Goal: Task Accomplishment & Management: Use online tool/utility

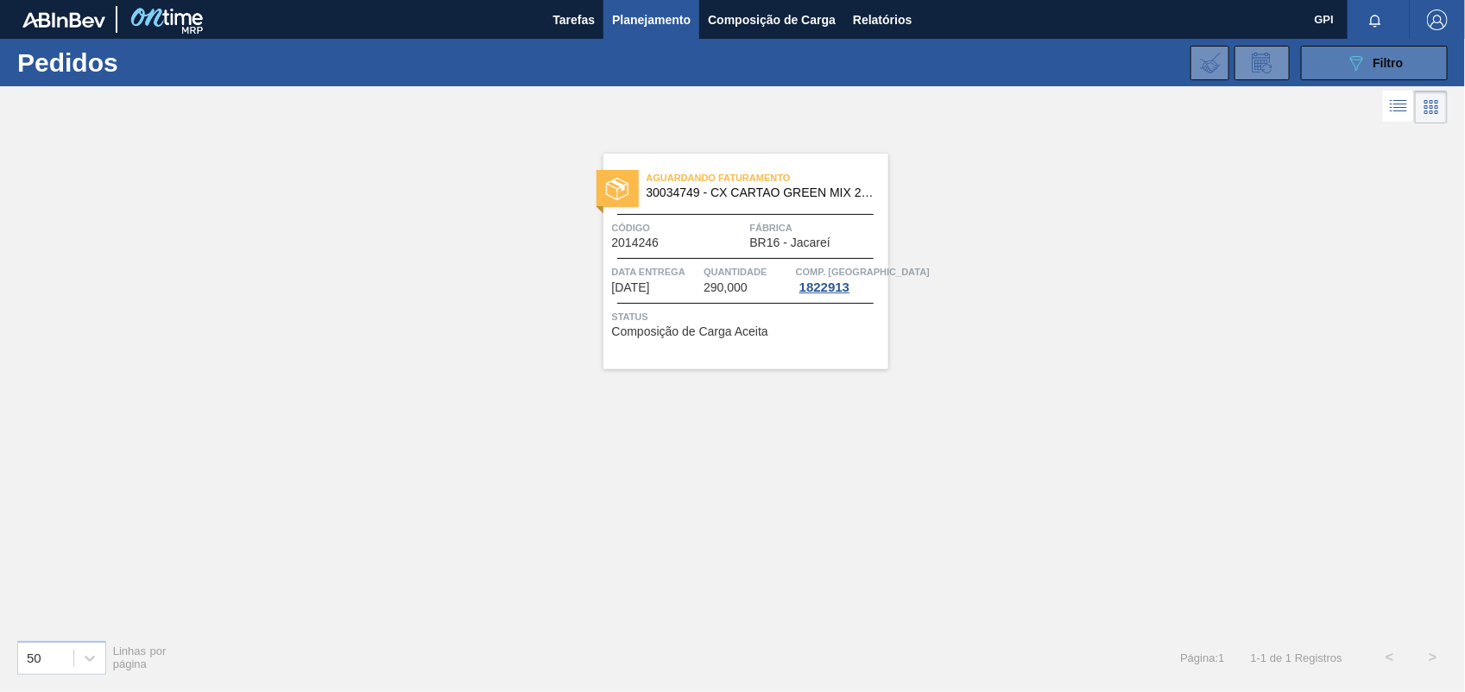
click at [1373, 66] on span "Filtro" at bounding box center [1388, 63] width 30 height 14
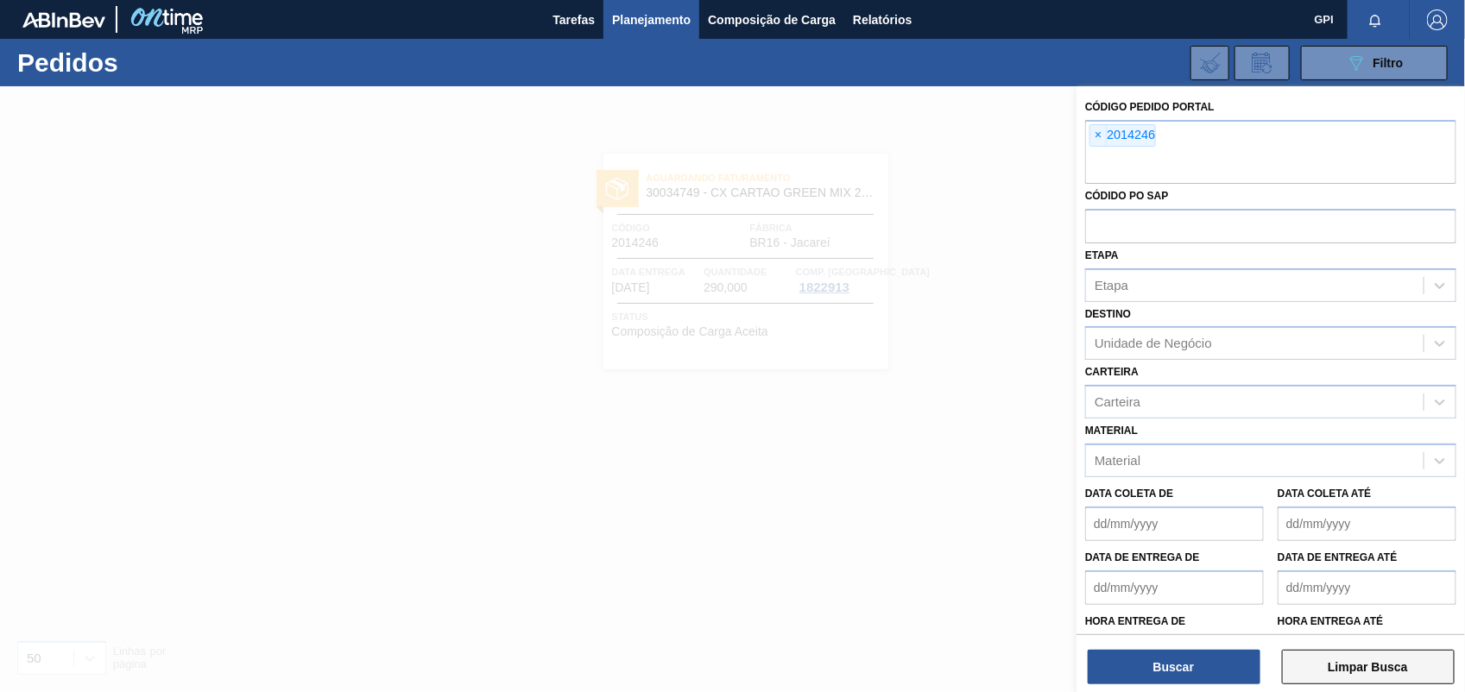
click at [1362, 657] on button "Limpar Busca" at bounding box center [1368, 667] width 173 height 35
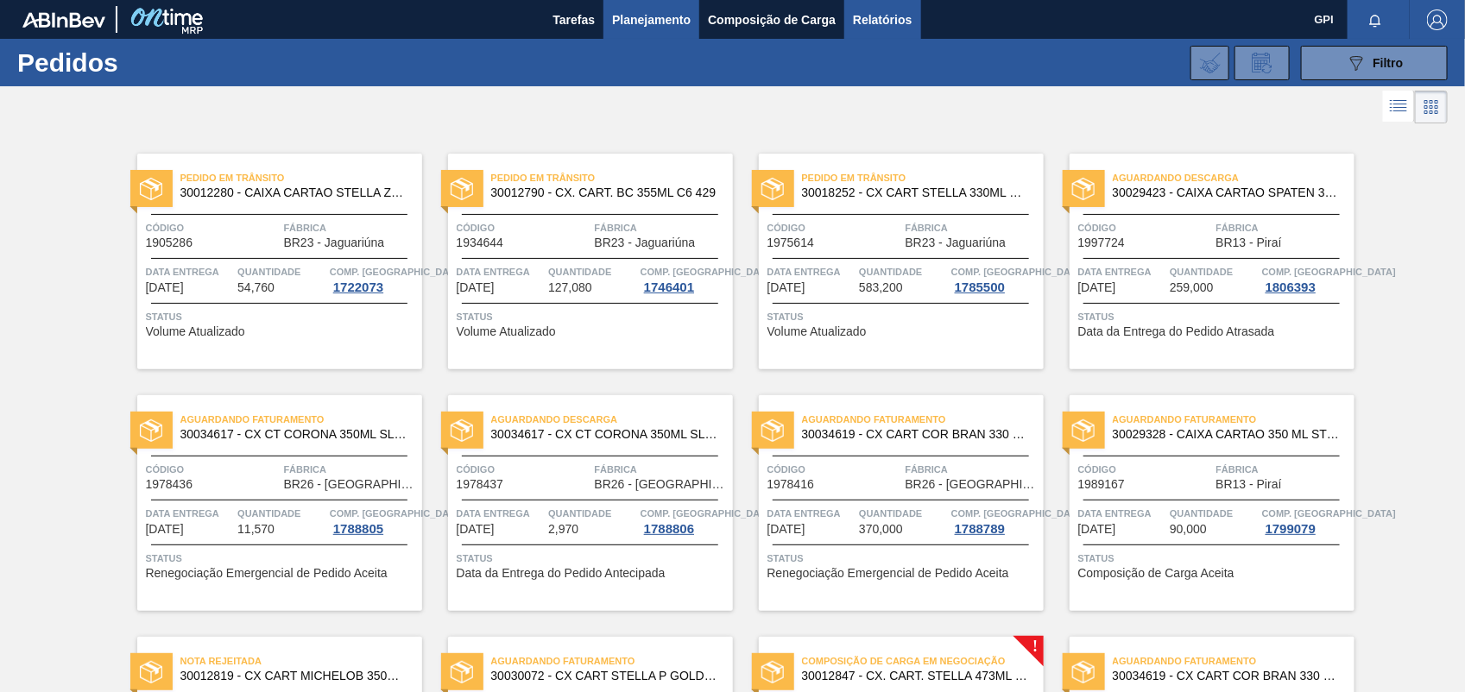
click at [889, 11] on span "Relatórios" at bounding box center [882, 19] width 59 height 21
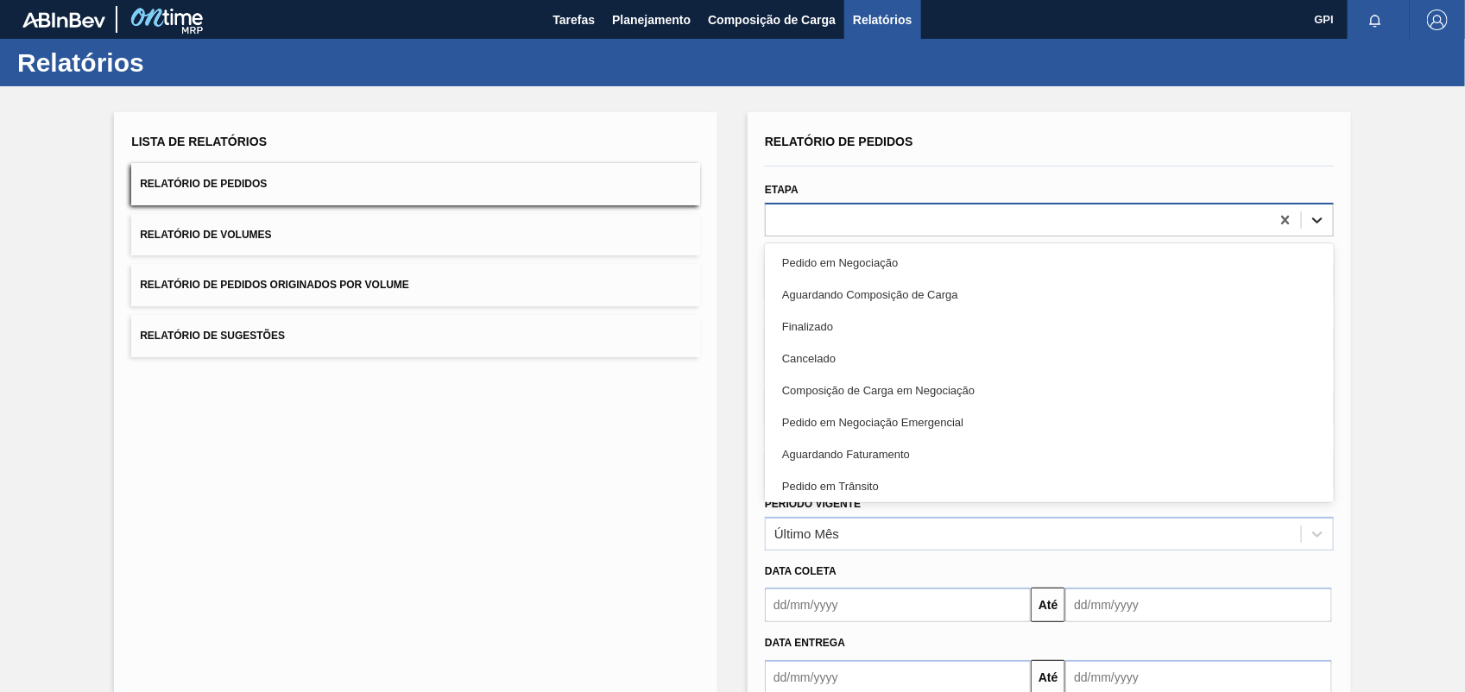
drag, startPoint x: 1308, startPoint y: 224, endPoint x: 1292, endPoint y: 221, distance: 16.8
click at [1308, 224] on icon at bounding box center [1316, 219] width 17 height 17
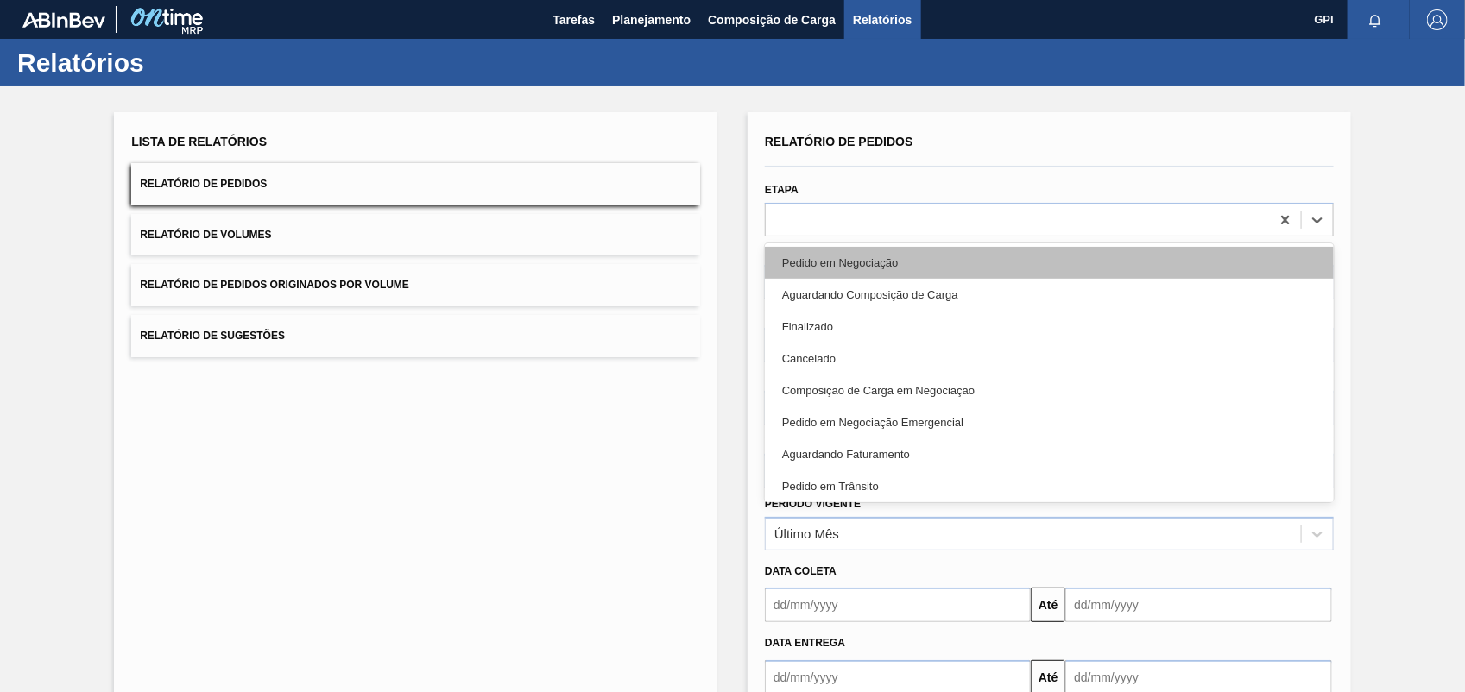
click at [824, 259] on div "Pedido em Negociação" at bounding box center [1049, 263] width 569 height 32
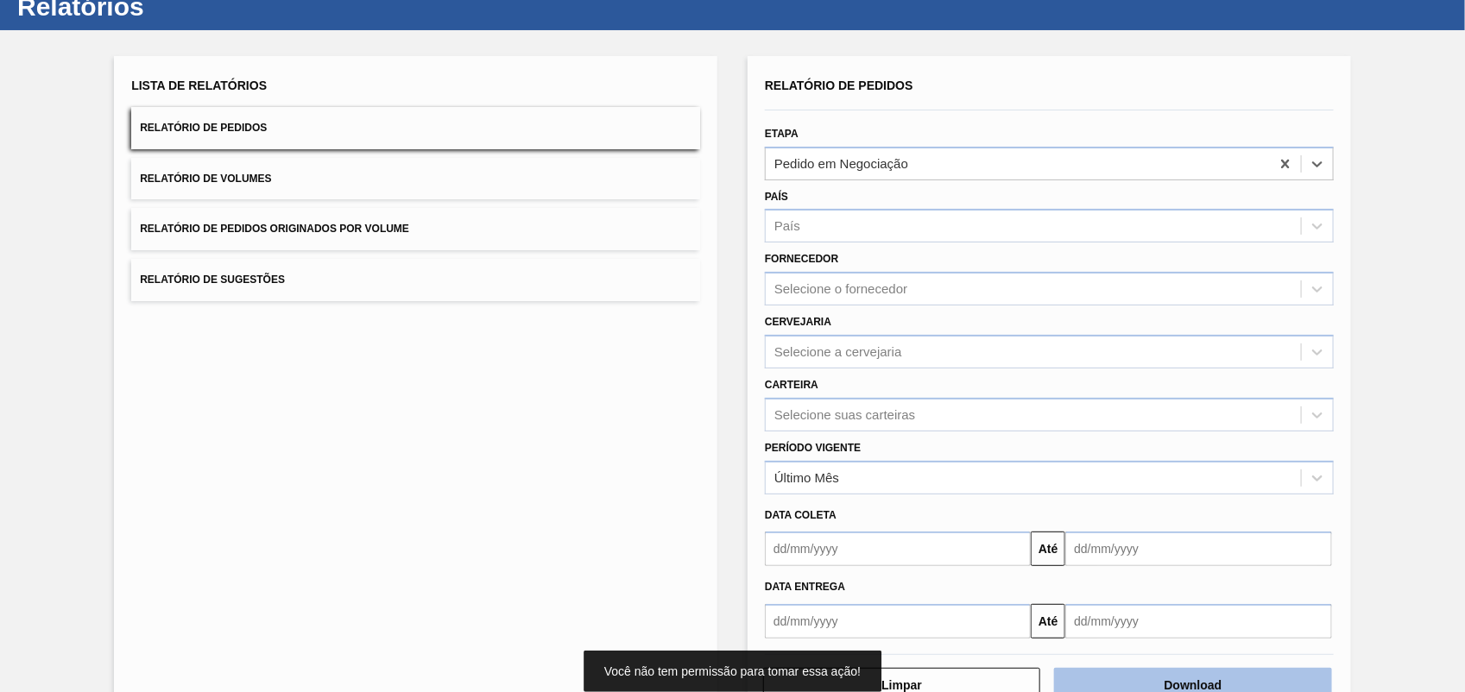
scroll to position [104, 0]
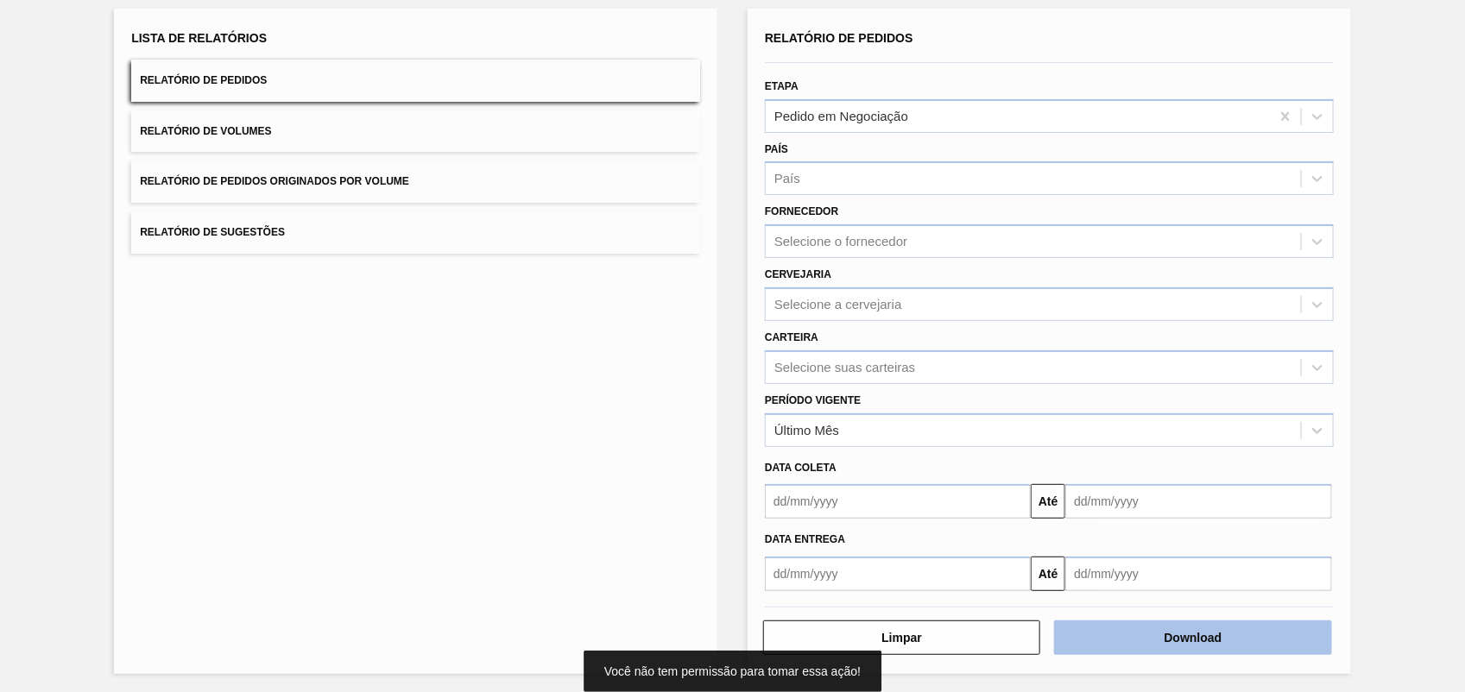
click at [1159, 627] on button "Download" at bounding box center [1192, 638] width 277 height 35
